Goal: Transaction & Acquisition: Purchase product/service

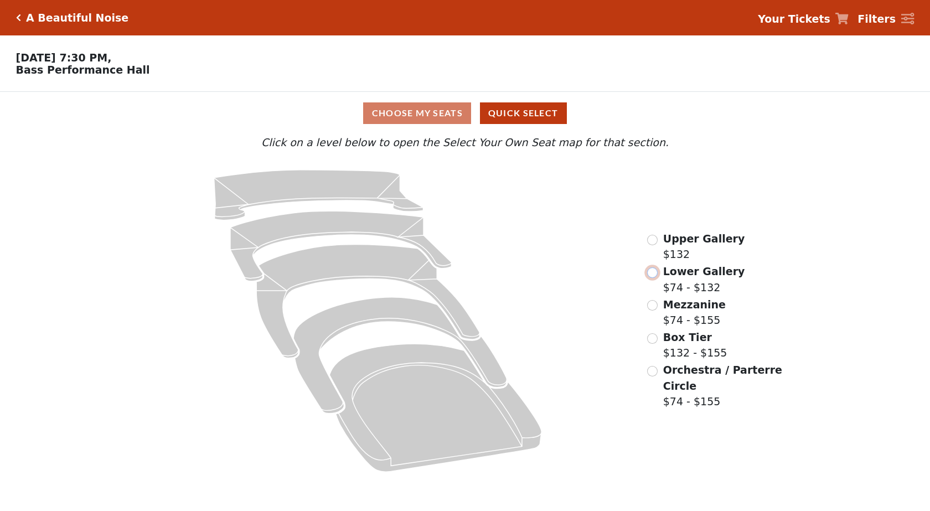
click at [457, 277] on input "radio" at bounding box center [652, 272] width 11 height 11
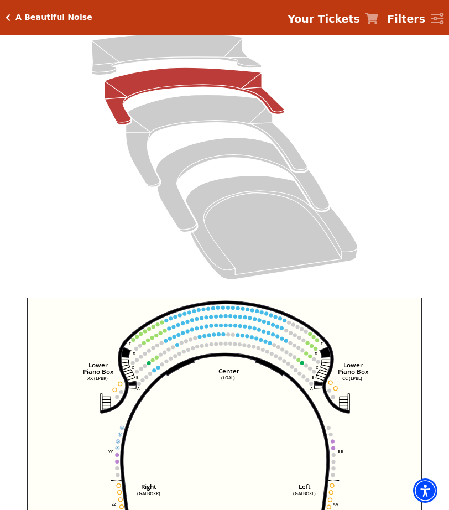
scroll to position [179, 0]
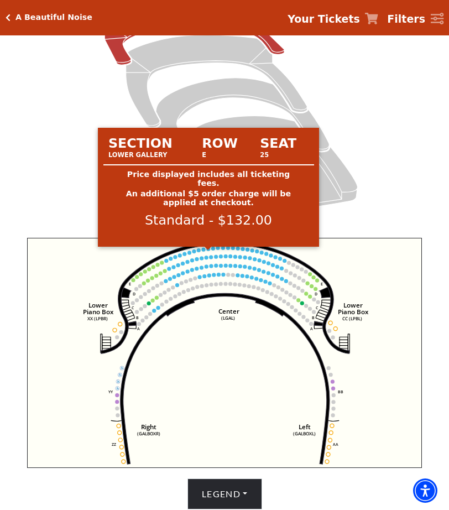
click at [209, 251] on circle at bounding box center [208, 249] width 4 height 4
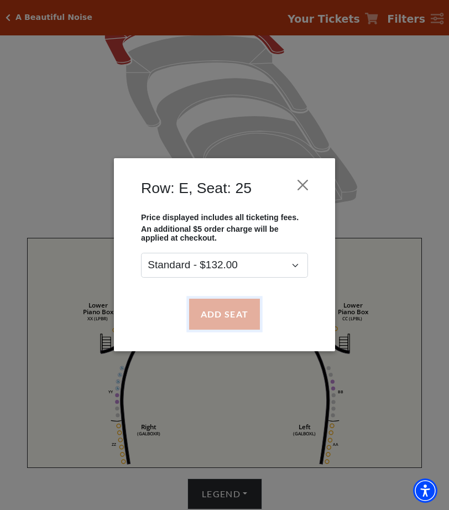
drag, startPoint x: 236, startPoint y: 325, endPoint x: 234, endPoint y: 313, distance: 11.8
click at [236, 323] on button "Add Seat" at bounding box center [224, 314] width 71 height 31
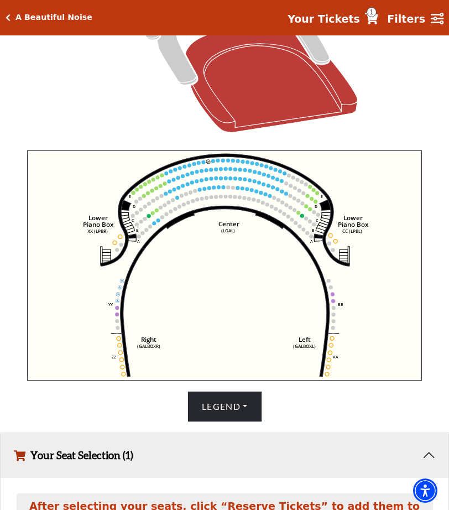
scroll to position [263, 0]
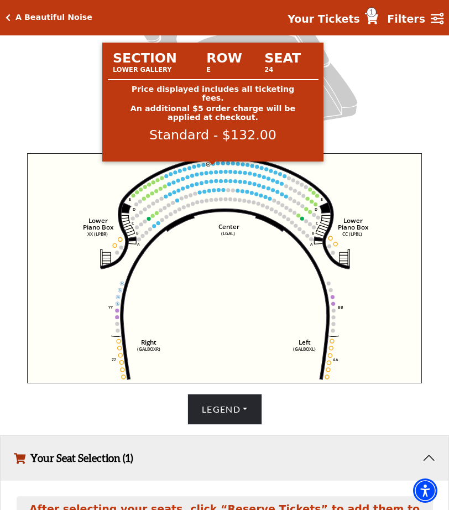
click at [214, 166] on circle at bounding box center [213, 164] width 4 height 4
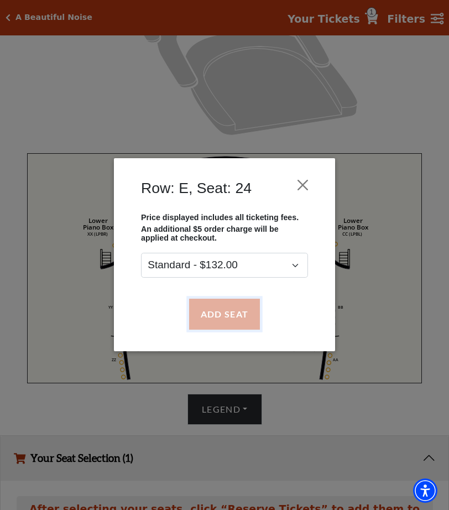
click at [225, 310] on button "Add Seat" at bounding box center [224, 314] width 71 height 31
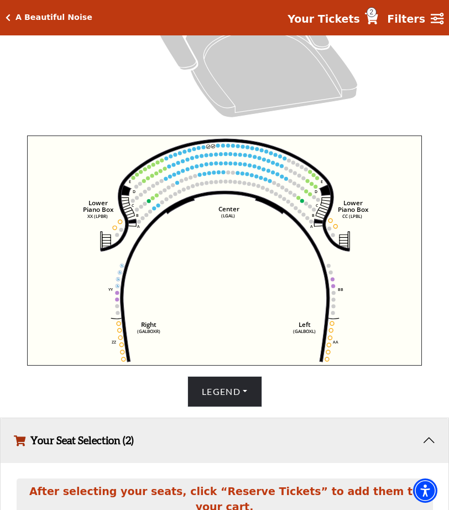
scroll to position [253, 0]
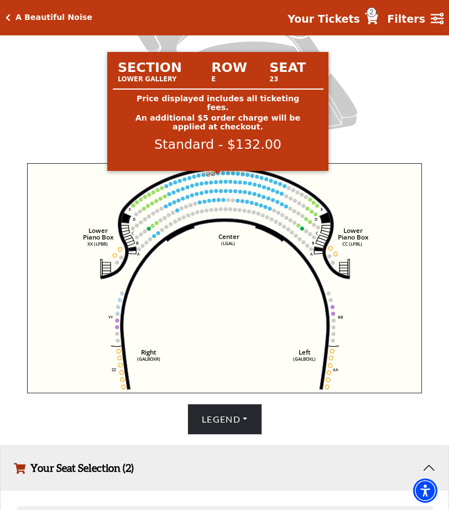
click at [219, 175] on circle at bounding box center [218, 174] width 4 height 4
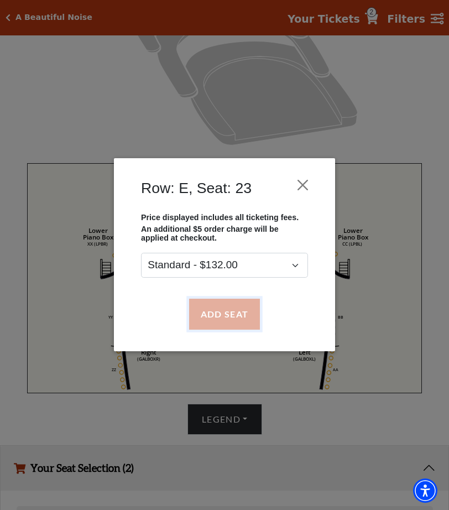
click at [201, 312] on button "Add Seat" at bounding box center [224, 314] width 71 height 31
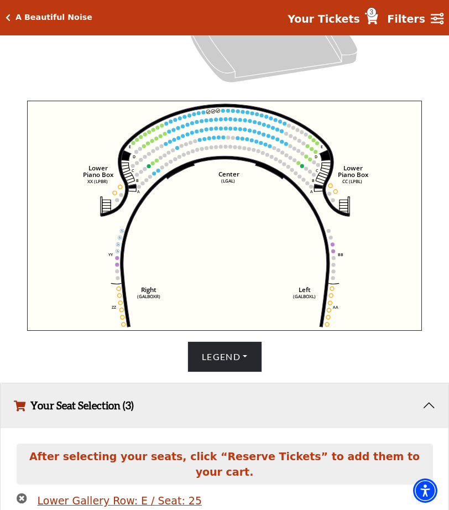
scroll to position [299, 0]
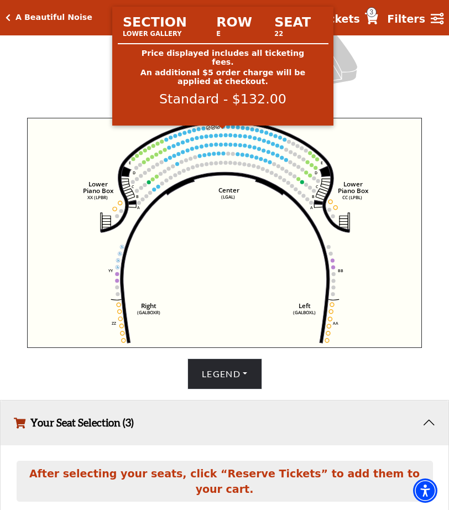
click at [224, 129] on circle at bounding box center [223, 127] width 4 height 4
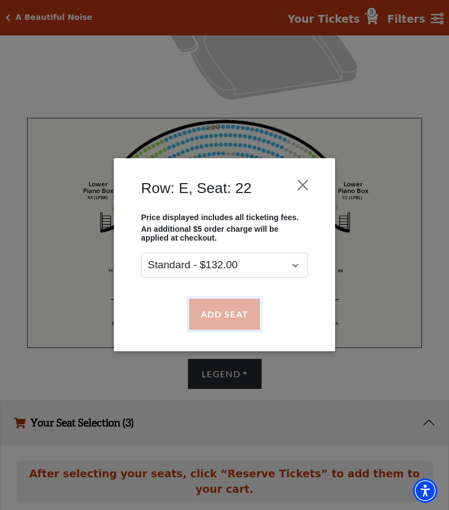
click at [231, 300] on button "Add Seat" at bounding box center [224, 314] width 71 height 31
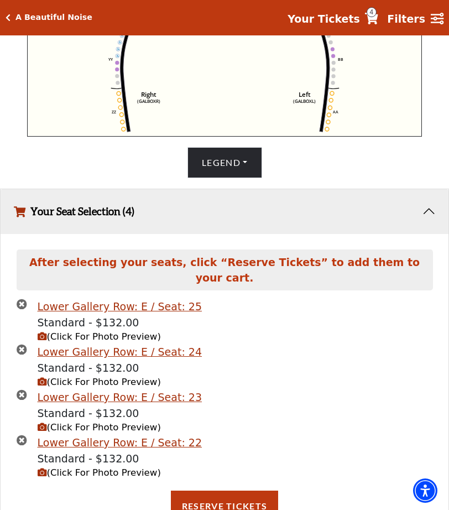
scroll to position [537, 0]
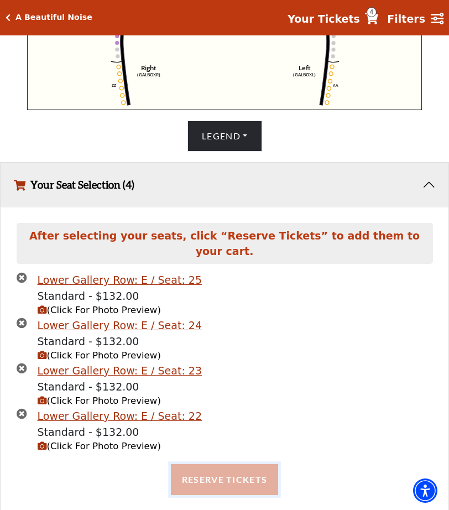
click at [245, 464] on button "Reserve Tickets" at bounding box center [224, 479] width 107 height 31
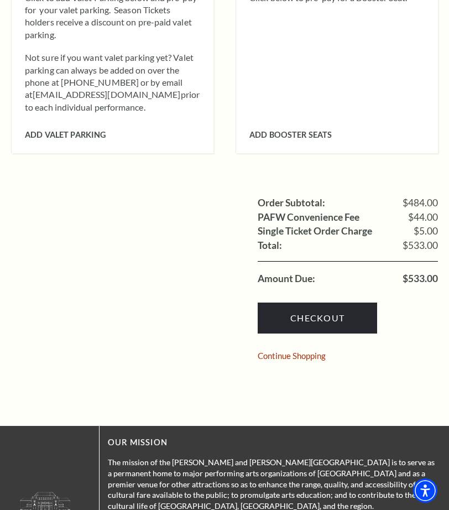
scroll to position [941, 0]
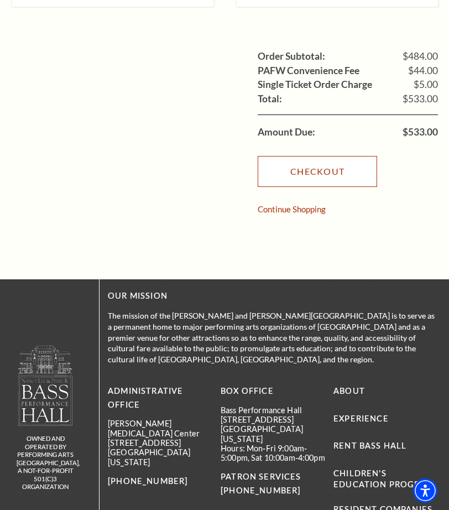
click at [326, 156] on link "Checkout" at bounding box center [318, 171] width 120 height 31
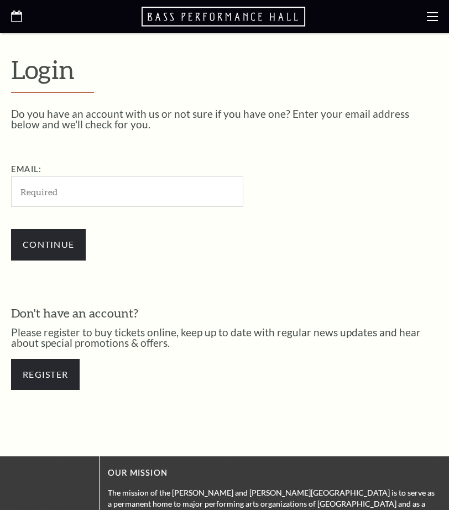
scroll to position [267, 0]
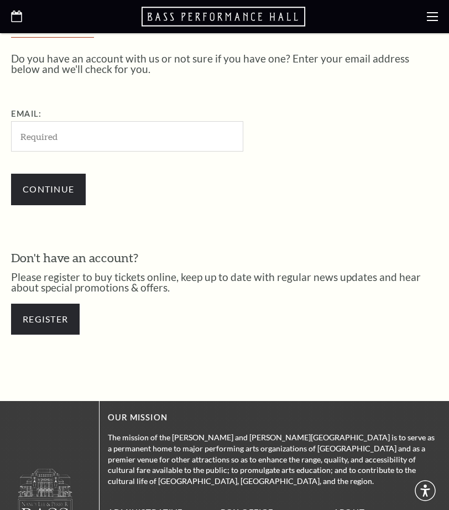
click at [115, 146] on input "Email:" at bounding box center [127, 136] width 232 height 30
type input "ayiahgeorgette@gmail.com"
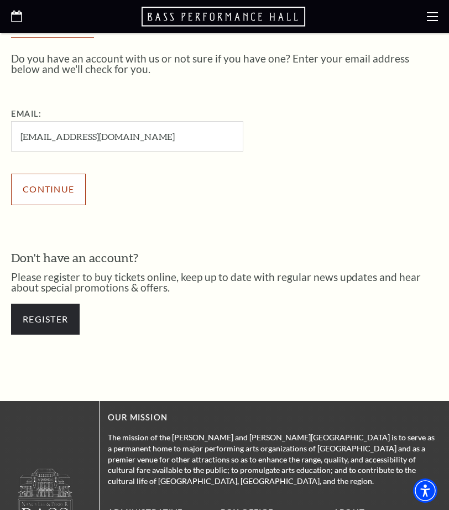
click at [32, 183] on input "Continue" at bounding box center [48, 189] width 75 height 31
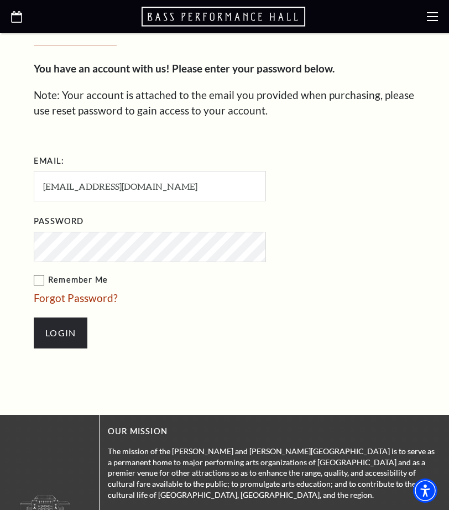
click at [41, 279] on label "Remember Me" at bounding box center [205, 280] width 343 height 14
click at [0, 0] on input "Remember Me" at bounding box center [0, 0] width 0 height 0
click at [63, 300] on link "Forgot Password?" at bounding box center [76, 298] width 84 height 13
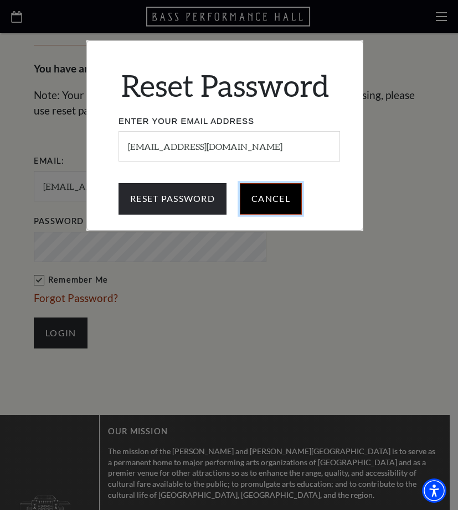
click at [257, 200] on input "Cancel" at bounding box center [271, 198] width 62 height 31
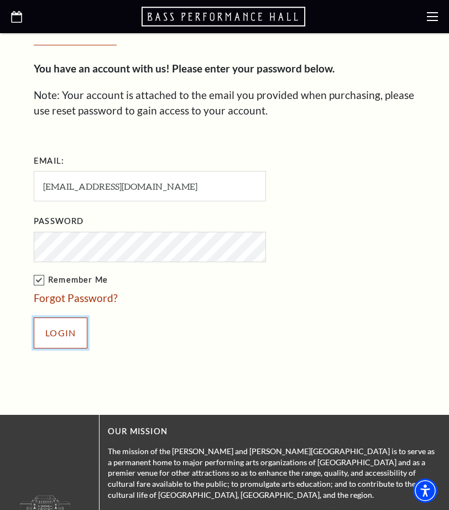
click at [65, 339] on input "Login" at bounding box center [61, 333] width 54 height 31
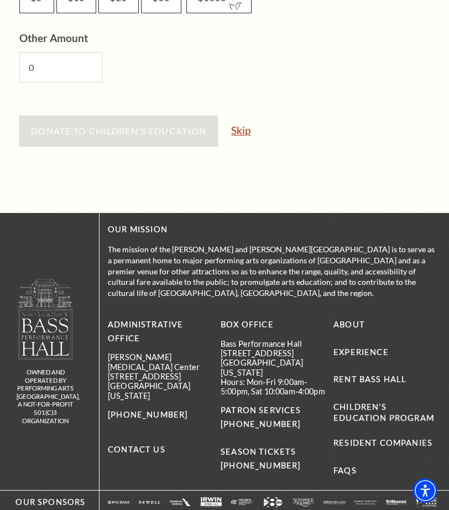
scroll to position [719, 0]
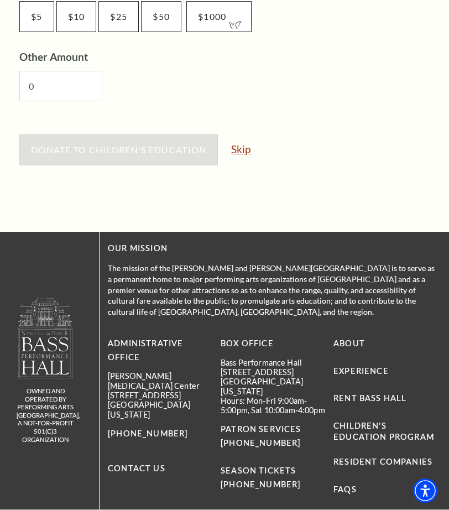
click at [243, 147] on link "Skip" at bounding box center [240, 149] width 19 height 11
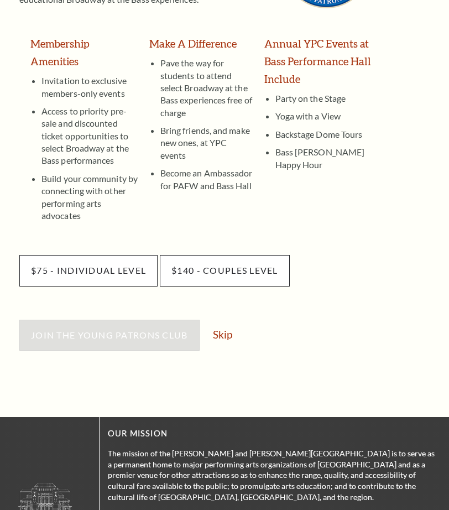
scroll to position [332, 0]
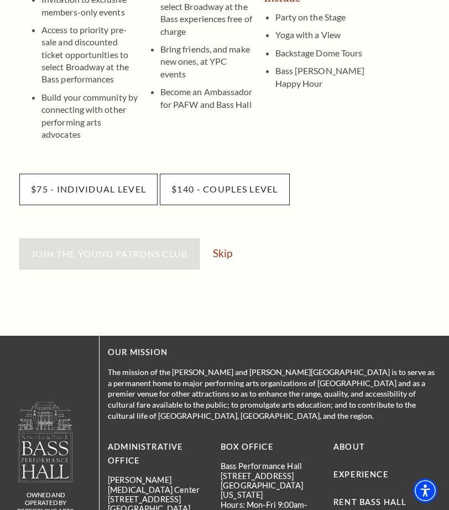
click at [224, 241] on div "Join the Young Patrons Club Skip" at bounding box center [228, 259] width 419 height 42
click at [221, 248] on link "Skip" at bounding box center [222, 253] width 19 height 11
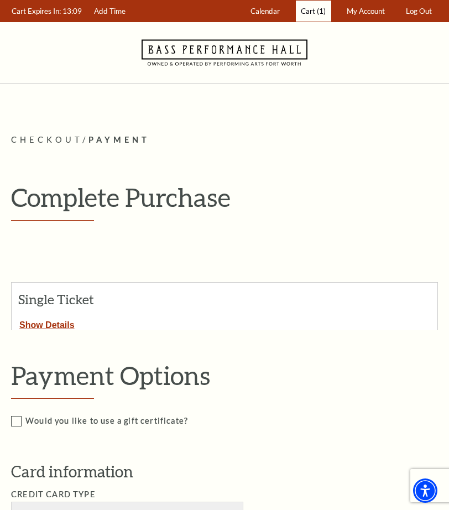
click at [317, 13] on span "(1)" at bounding box center [321, 11] width 9 height 9
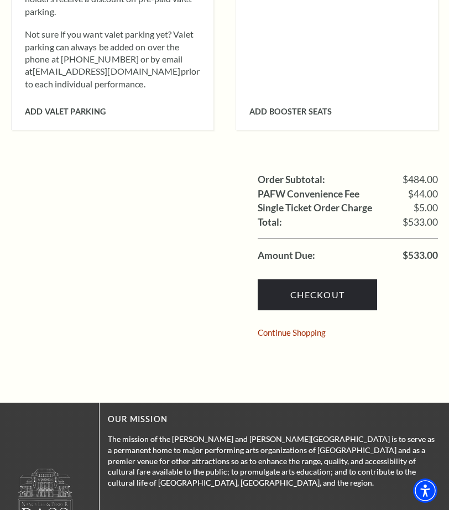
scroll to position [885, 0]
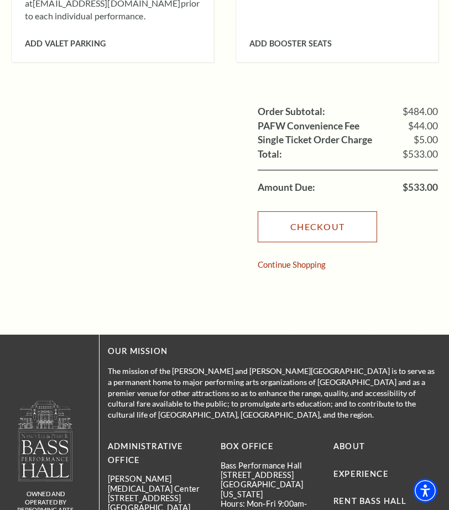
click at [322, 211] on link "Checkout" at bounding box center [318, 226] width 120 height 31
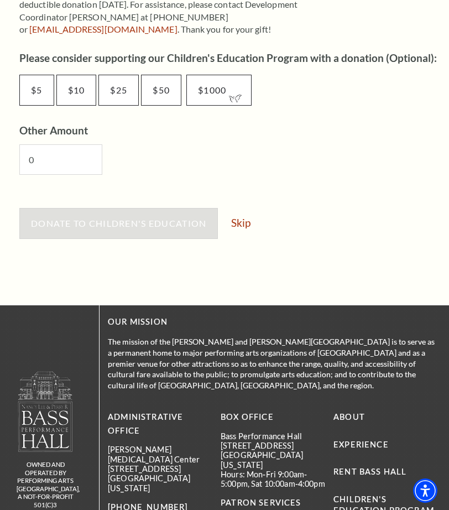
scroll to position [719, 0]
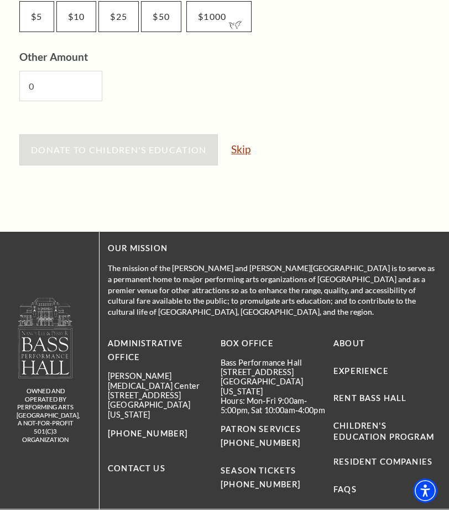
click at [238, 149] on link "Skip" at bounding box center [240, 149] width 19 height 11
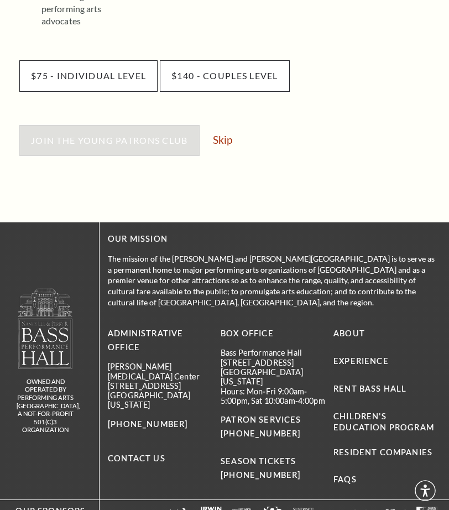
scroll to position [407, 0]
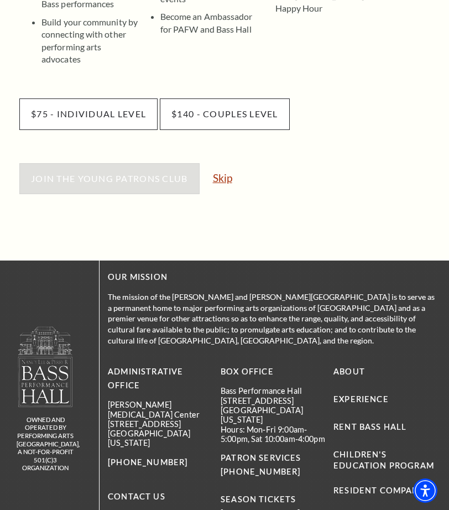
click at [219, 173] on link "Skip" at bounding box center [222, 178] width 19 height 11
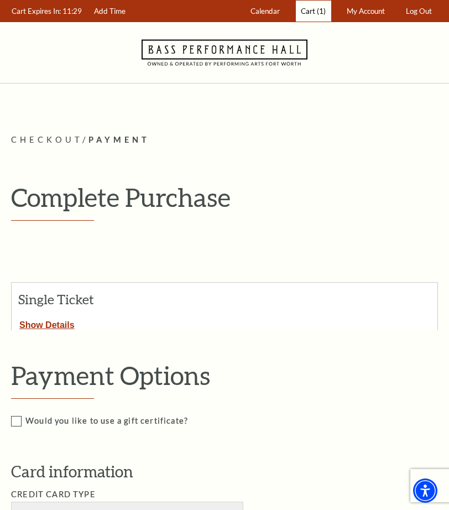
click at [324, 12] on span "(1)" at bounding box center [321, 11] width 9 height 9
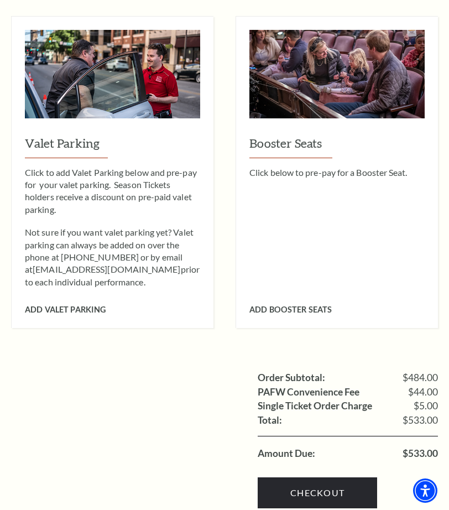
scroll to position [719, 0]
